Goal: Navigation & Orientation: Understand site structure

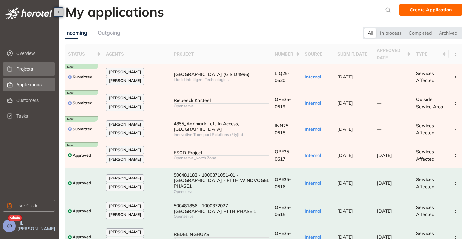
click at [26, 73] on span "Projects" at bounding box center [32, 68] width 33 height 13
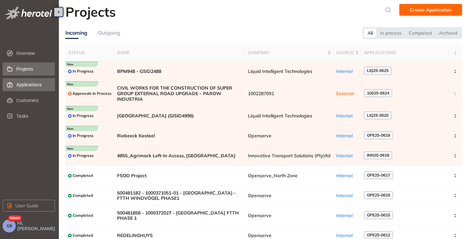
click at [36, 87] on span "Applications" at bounding box center [32, 84] width 33 height 13
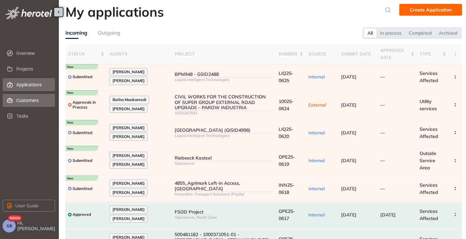
click at [31, 104] on span "Customers" at bounding box center [32, 100] width 33 height 13
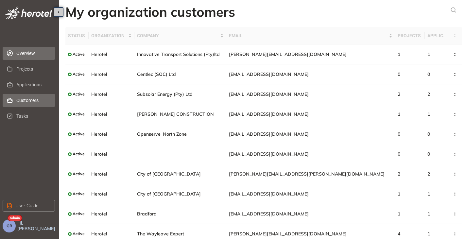
click at [26, 52] on span "Overview" at bounding box center [32, 53] width 33 height 13
